Goal: Information Seeking & Learning: Find specific fact

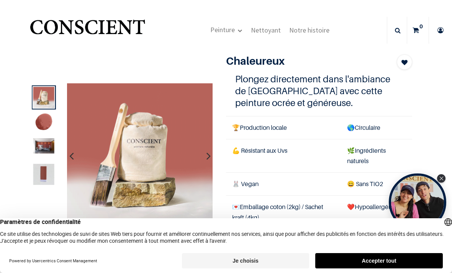
click at [355, 260] on button "Accepter tout" at bounding box center [378, 260] width 127 height 15
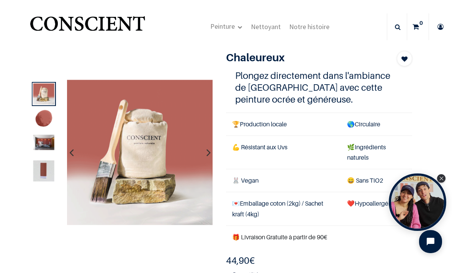
scroll to position [4, 0]
click at [46, 170] on img at bounding box center [43, 170] width 21 height 21
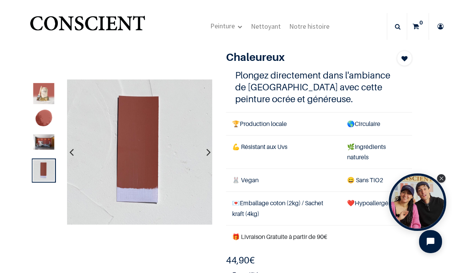
click at [47, 146] on img at bounding box center [43, 141] width 21 height 15
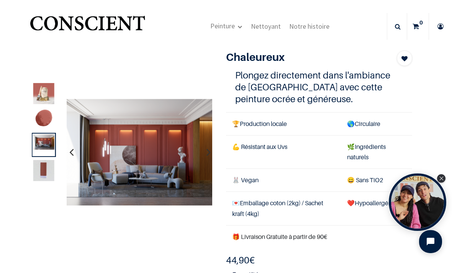
click at [49, 122] on img at bounding box center [43, 119] width 21 height 21
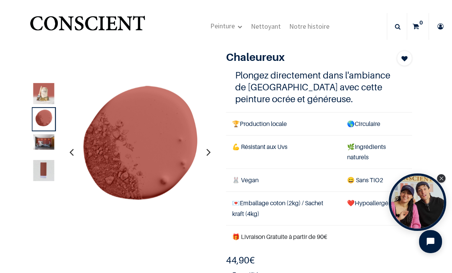
click at [47, 143] on img at bounding box center [43, 141] width 21 height 15
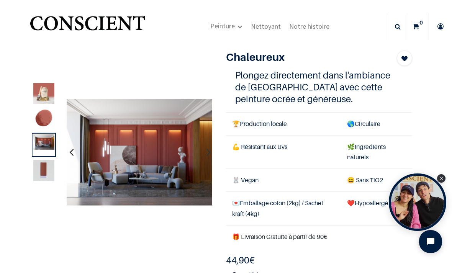
click at [47, 169] on img at bounding box center [43, 170] width 21 height 21
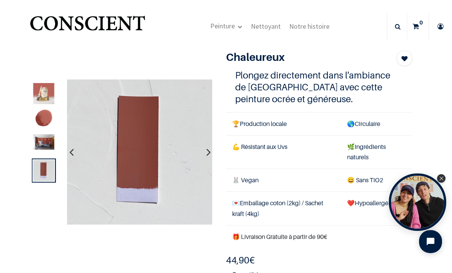
click at [51, 138] on img at bounding box center [43, 141] width 21 height 15
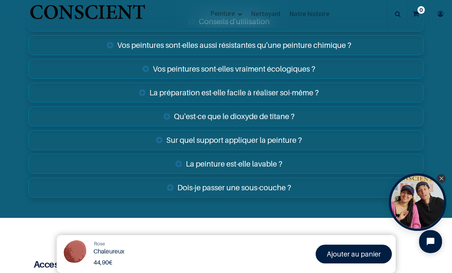
scroll to position [1251, 0]
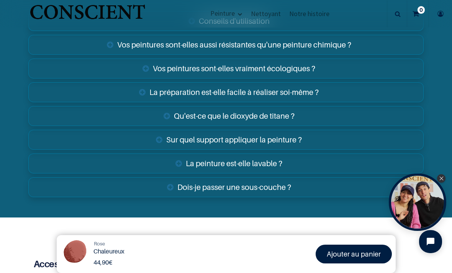
click at [341, 156] on link "La peinture est-elle lavable ?" at bounding box center [225, 163] width 395 height 20
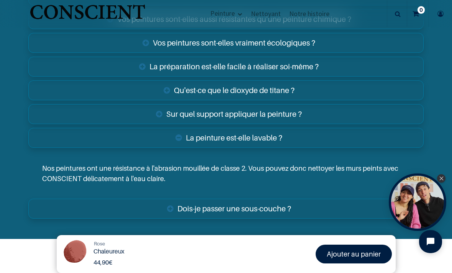
scroll to position [1282, 0]
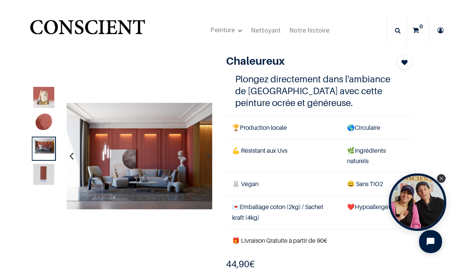
click at [348, 51] on section "Rose Chaleureux 44,90 € 44,90 € 44.9 EUR 44,90 € Ajouter au panier All" at bounding box center [226, 198] width 407 height 294
